Goal: Task Accomplishment & Management: Manage account settings

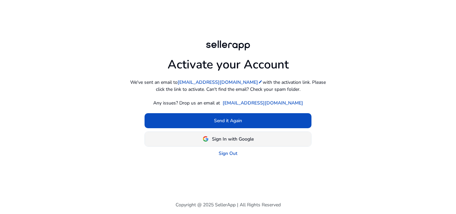
click at [234, 140] on span "Sign In with Google" at bounding box center [233, 138] width 42 height 7
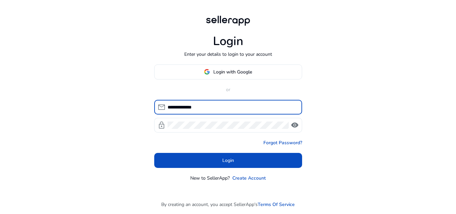
type input "**********"
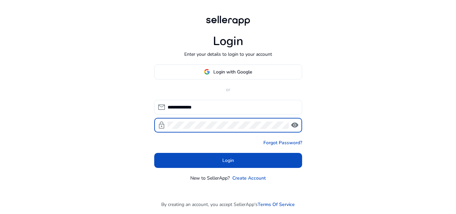
click button "Login" at bounding box center [228, 160] width 148 height 15
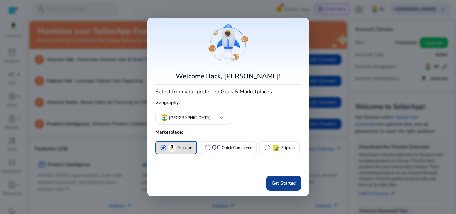
click at [282, 189] on span at bounding box center [283, 183] width 35 height 16
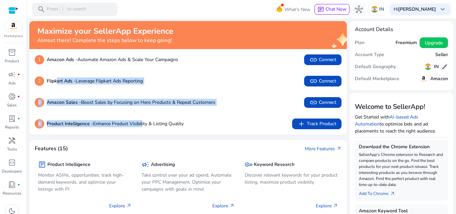
drag, startPoint x: 57, startPoint y: 83, endPoint x: 146, endPoint y: 114, distance: 94.2
click at [143, 113] on div "1 Amazon Ads - Automate Amazon Ads & Scale Your Campaigns link Connect 2 Flipka…" at bounding box center [187, 91] width 317 height 85
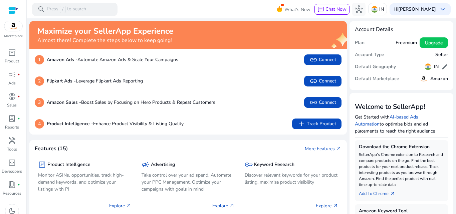
click at [147, 114] on div "4 Product Intelligence - Enhance Product Visibility & Listing Quality add Track…" at bounding box center [187, 123] width 317 height 21
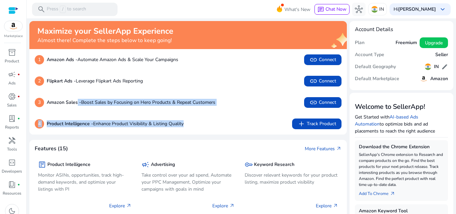
drag, startPoint x: 77, startPoint y: 103, endPoint x: 217, endPoint y: 124, distance: 141.1
click at [217, 124] on div "1 Amazon Ads - Automate Amazon Ads & Scale Your Campaigns link Connect 2 Flipka…" at bounding box center [187, 91] width 317 height 85
click at [217, 124] on div "4 Product Intelligence - Enhance Product Visibility & Listing Quality add Track…" at bounding box center [188, 123] width 307 height 11
drag, startPoint x: 217, startPoint y: 124, endPoint x: 104, endPoint y: 89, distance: 117.8
click at [104, 92] on div "1 Amazon Ads - Automate Amazon Ads & Scale Your Campaigns link Connect 2 Flipka…" at bounding box center [187, 91] width 317 height 85
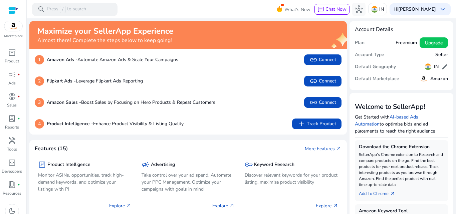
click at [104, 89] on div "2 Flipkart Ads - Leverage Flipkart Ads Reporting link Connect" at bounding box center [187, 80] width 317 height 21
click at [16, 28] on img at bounding box center [13, 26] width 18 height 10
click at [410, 11] on b "[PERSON_NAME]" at bounding box center [417, 9] width 38 height 6
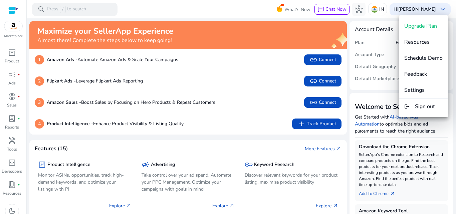
click at [14, 29] on div at bounding box center [228, 107] width 456 height 214
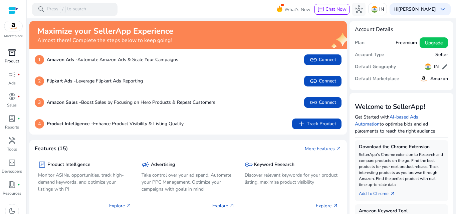
click at [16, 57] on div "inventory_2" at bounding box center [12, 52] width 19 height 11
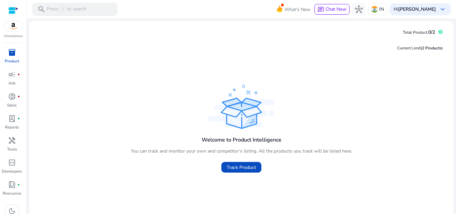
click at [12, 7] on div at bounding box center [13, 11] width 10 height 8
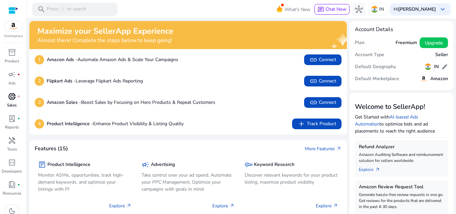
click at [13, 98] on span "donut_small" at bounding box center [12, 96] width 8 height 8
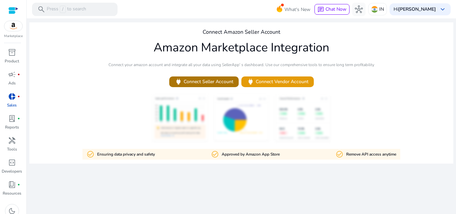
click at [201, 79] on span "power Connect Seller Account" at bounding box center [203, 82] width 59 height 8
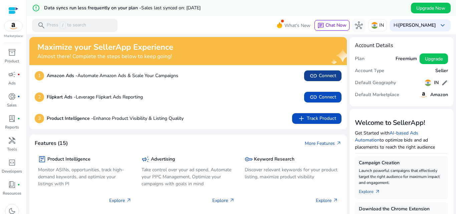
click at [324, 68] on span at bounding box center [322, 76] width 37 height 16
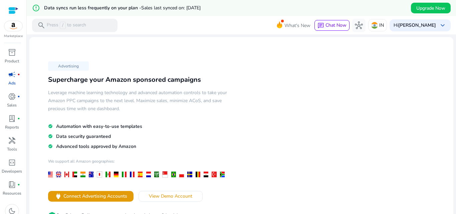
scroll to position [133, 0]
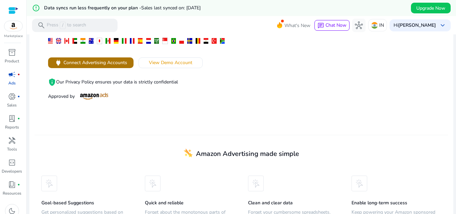
click at [111, 59] on span "Connect Advertising Accounts" at bounding box center [95, 62] width 64 height 7
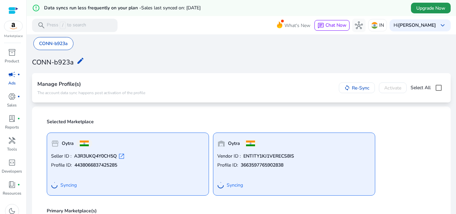
click at [434, 11] on span "Upgrade Now" at bounding box center [430, 8] width 29 height 7
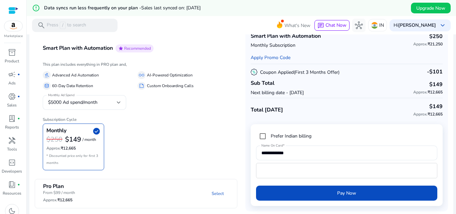
scroll to position [36, 0]
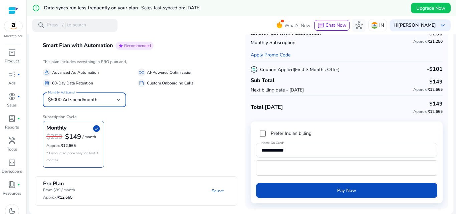
click at [110, 97] on div "$5000 Ad spend/month" at bounding box center [82, 99] width 69 height 7
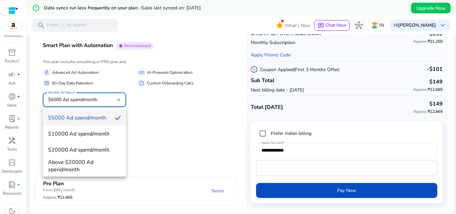
drag, startPoint x: 112, startPoint y: 97, endPoint x: 117, endPoint y: 99, distance: 5.9
click at [112, 97] on div at bounding box center [228, 107] width 456 height 214
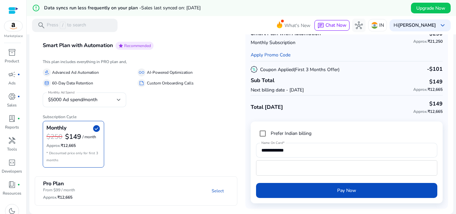
click at [181, 113] on h6 "Subscription Cycle" at bounding box center [136, 114] width 187 height 10
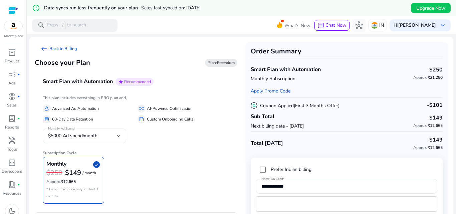
scroll to position [0, 0]
click at [343, 28] on span "Chat Now" at bounding box center [335, 25] width 21 height 6
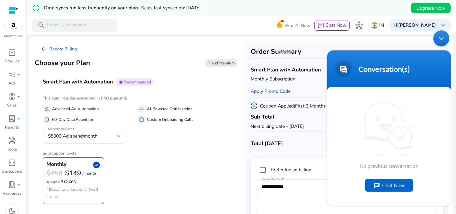
click at [370, 185] on div "Chat Now" at bounding box center [389, 185] width 48 height 13
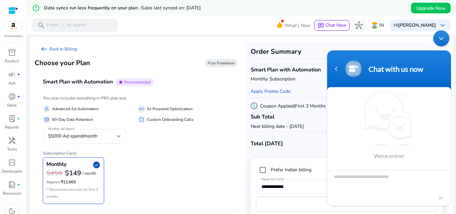
click at [371, 182] on textarea "Type your message and hit 'Enter'" at bounding box center [389, 181] width 124 height 23
type textarea "**********"
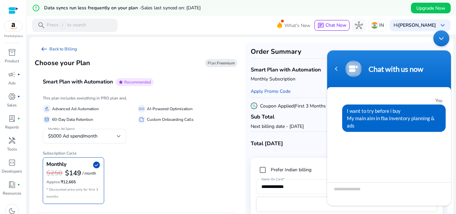
scroll to position [84, 0]
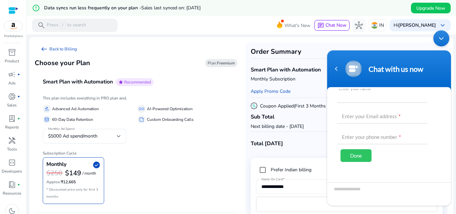
click at [368, 98] on input "text" at bounding box center [382, 95] width 90 height 16
type input "**********"
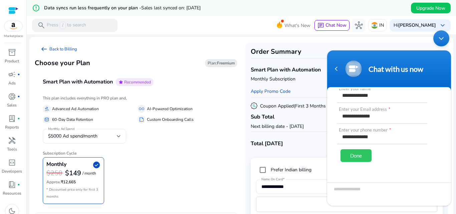
type input "**********"
click at [360, 147] on div "**********" at bounding box center [384, 127] width 94 height 81
click at [360, 149] on div "Done" at bounding box center [355, 155] width 31 height 13
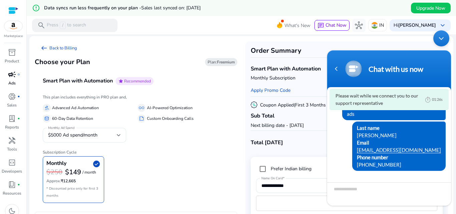
scroll to position [0, 0]
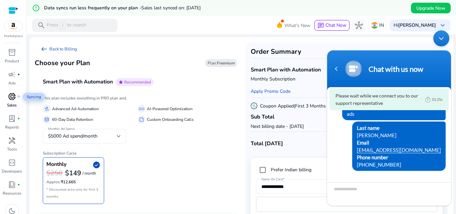
click at [12, 96] on span "donut_small" at bounding box center [12, 96] width 8 height 8
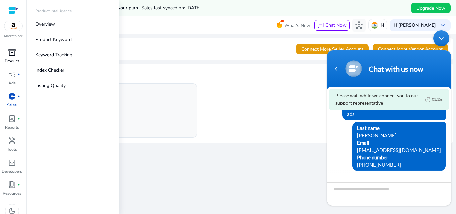
click at [13, 57] on div "inventory_2" at bounding box center [12, 52] width 19 height 11
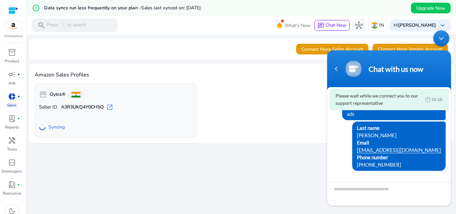
drag, startPoint x: 447, startPoint y: 38, endPoint x: 767, endPoint y: 77, distance: 323.0
click at [447, 38] on div "Minimize live chat window" at bounding box center [441, 38] width 16 height 16
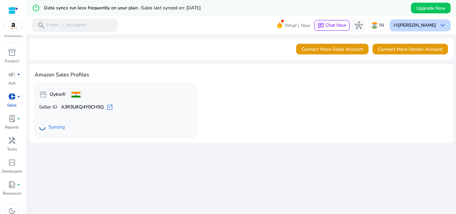
click at [406, 25] on b "[PERSON_NAME]" at bounding box center [417, 25] width 38 height 6
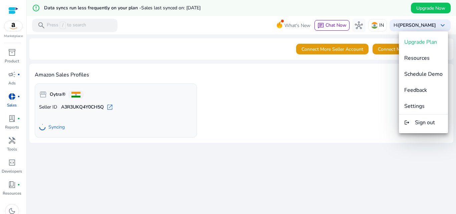
click at [407, 25] on div at bounding box center [228, 107] width 456 height 214
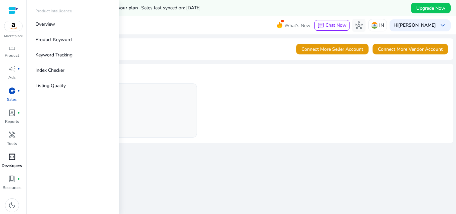
scroll to position [7, 0]
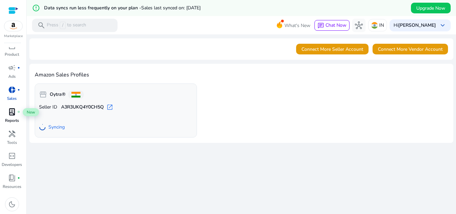
click at [14, 111] on span "lab_profile" at bounding box center [12, 112] width 8 height 8
click at [10, 108] on span "lab_profile" at bounding box center [12, 112] width 8 height 8
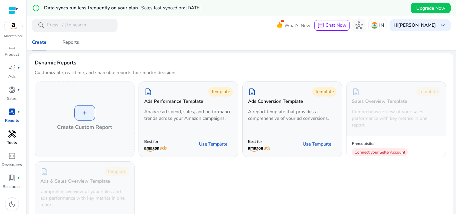
click at [10, 136] on span "handyman" at bounding box center [12, 134] width 8 height 8
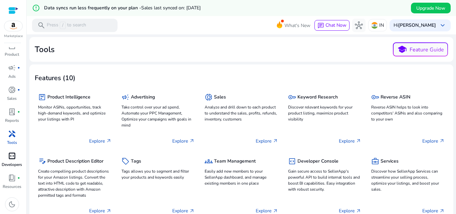
click at [14, 163] on p "Developers" at bounding box center [12, 164] width 20 height 6
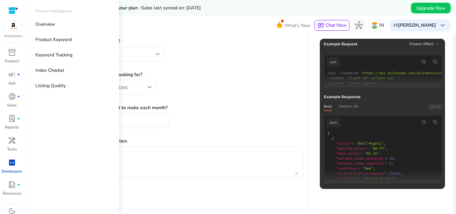
click at [14, 27] on img at bounding box center [13, 26] width 18 height 10
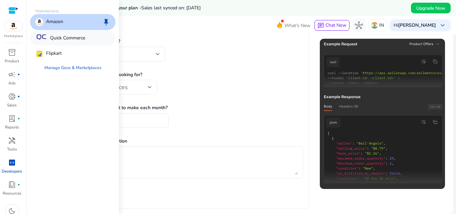
click at [67, 41] on p "Quick Commerce" at bounding box center [67, 37] width 35 height 7
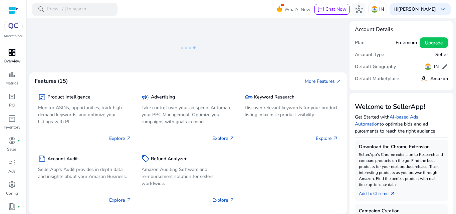
click at [10, 54] on span "dashboard" at bounding box center [12, 52] width 8 height 8
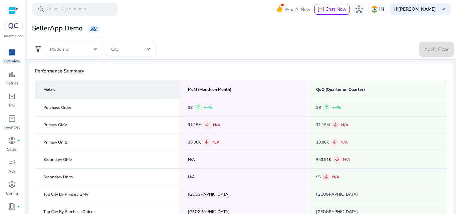
click at [62, 45] on span at bounding box center [72, 48] width 44 height 7
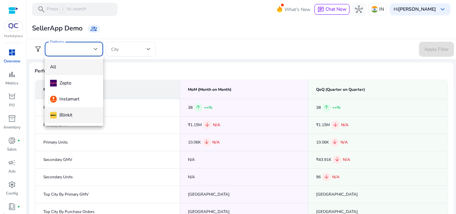
click at [78, 115] on span "Blinkit" at bounding box center [74, 114] width 48 height 7
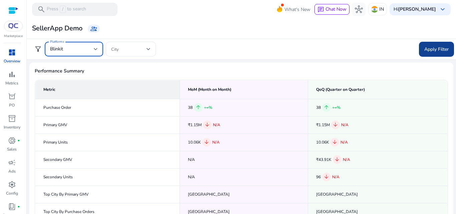
click at [429, 48] on span "Apply Filter" at bounding box center [436, 49] width 24 height 7
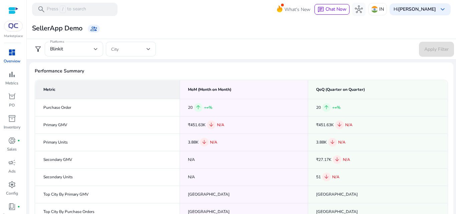
click at [147, 57] on div "filter_alt Platforms Blinkit City Apply Filter" at bounding box center [241, 49] width 430 height 21
click at [146, 52] on div at bounding box center [148, 49] width 4 height 8
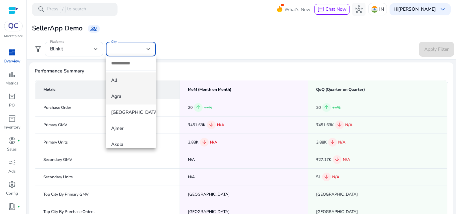
click at [139, 96] on span "Agra" at bounding box center [130, 96] width 39 height 7
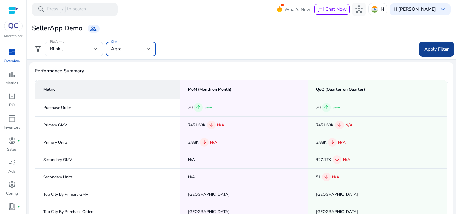
click at [435, 48] on span "Apply Filter" at bounding box center [436, 49] width 24 height 7
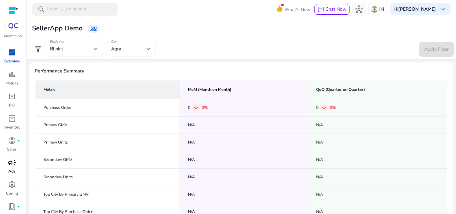
scroll to position [29, 0]
click at [3, 149] on link "campaign Ads" at bounding box center [12, 139] width 24 height 22
click at [18, 162] on link "settings Config" at bounding box center [12, 161] width 24 height 22
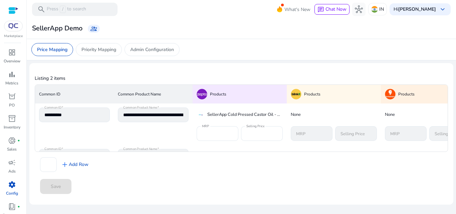
click at [16, 24] on img at bounding box center [13, 25] width 12 height 5
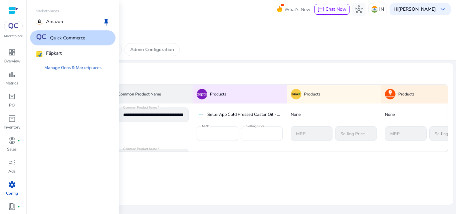
click at [80, 39] on p "Quick Commerce" at bounding box center [67, 37] width 35 height 7
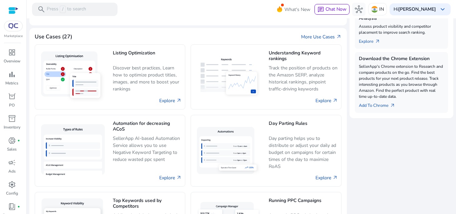
scroll to position [200, 0]
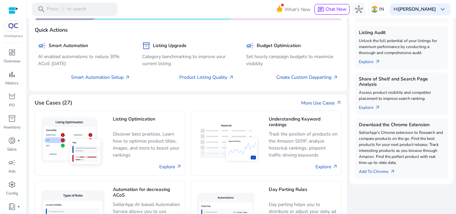
click at [9, 11] on div at bounding box center [13, 11] width 10 height 8
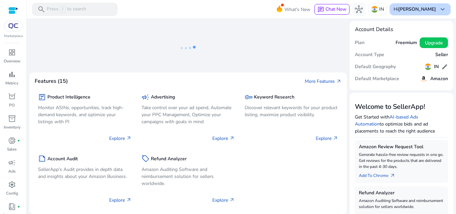
click at [418, 11] on b "[PERSON_NAME]" at bounding box center [417, 9] width 38 height 6
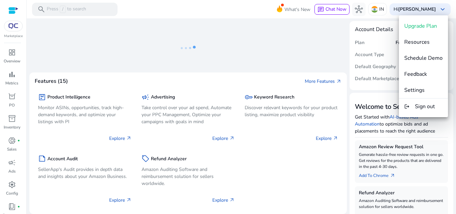
click at [217, 8] on div at bounding box center [228, 107] width 456 height 214
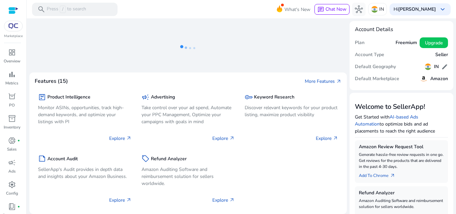
click at [14, 29] on div at bounding box center [13, 26] width 19 height 11
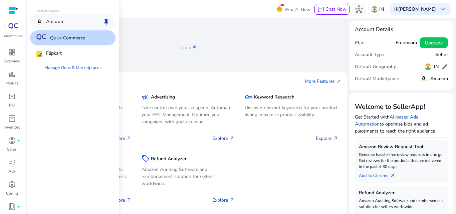
click at [61, 21] on p "Amazon" at bounding box center [54, 22] width 17 height 8
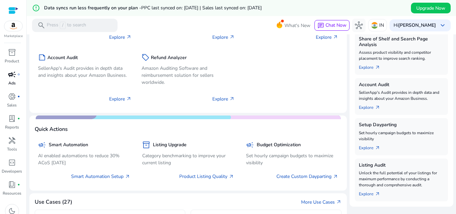
scroll to position [179, 0]
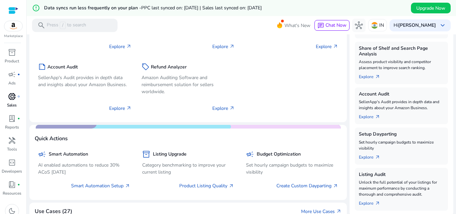
click at [15, 97] on span "donut_small" at bounding box center [12, 96] width 8 height 8
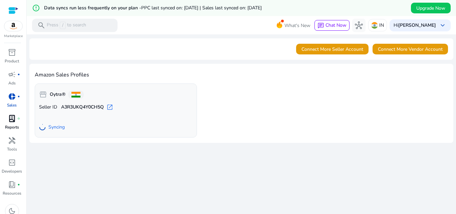
click at [12, 119] on span "lab_profile" at bounding box center [12, 118] width 8 height 8
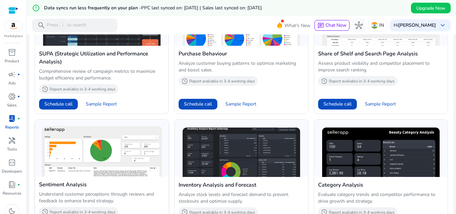
scroll to position [463, 0]
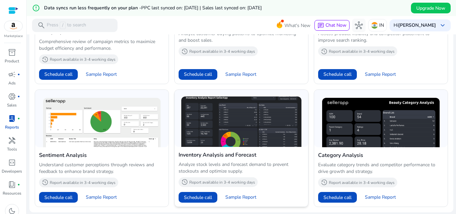
click at [245, 125] on img at bounding box center [241, 121] width 120 height 51
click at [240, 196] on span "Sample Report" at bounding box center [240, 197] width 31 height 7
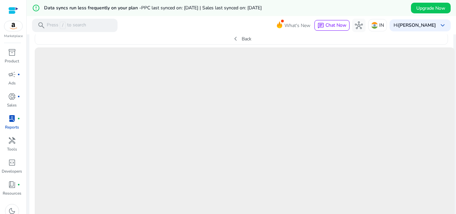
scroll to position [232, 0]
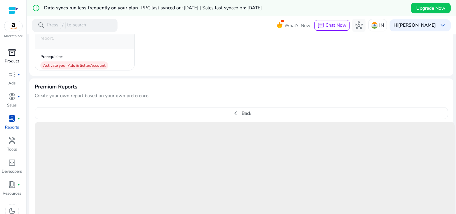
scroll to position [165, 0]
click at [11, 76] on span "campaign" at bounding box center [12, 74] width 8 height 8
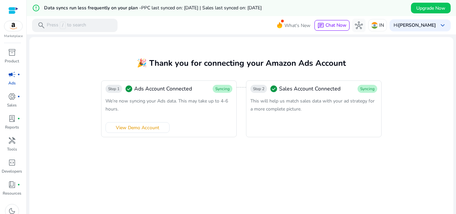
drag, startPoint x: 279, startPoint y: 100, endPoint x: 315, endPoint y: 112, distance: 38.1
click at [315, 112] on div "This will help us match sales data with your ad strategy for a more complete pi…" at bounding box center [313, 105] width 127 height 16
drag, startPoint x: 130, startPoint y: 100, endPoint x: 223, endPoint y: 112, distance: 93.5
click at [223, 111] on div "We’re now syncing your Ads data. This may take up to 4-6 hours." at bounding box center [168, 105] width 127 height 16
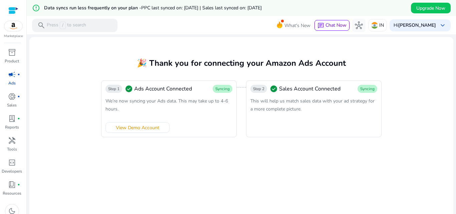
click at [223, 112] on div "We’re now syncing your Ads data. This may take up to 4-6 hours." at bounding box center [168, 105] width 127 height 16
click at [13, 54] on span "inventory_2" at bounding box center [12, 52] width 8 height 8
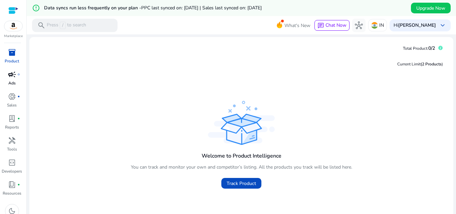
click at [11, 89] on link "campaign fiber_manual_record Ads" at bounding box center [12, 80] width 24 height 22
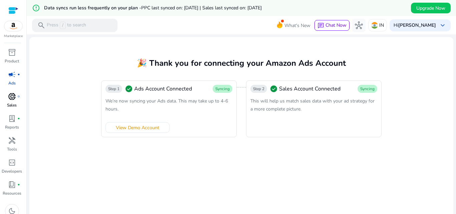
click at [12, 104] on p "Sales" at bounding box center [12, 105] width 10 height 6
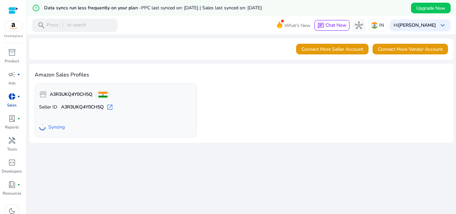
scroll to position [83, 0]
